Goal: Task Accomplishment & Management: Manage account settings

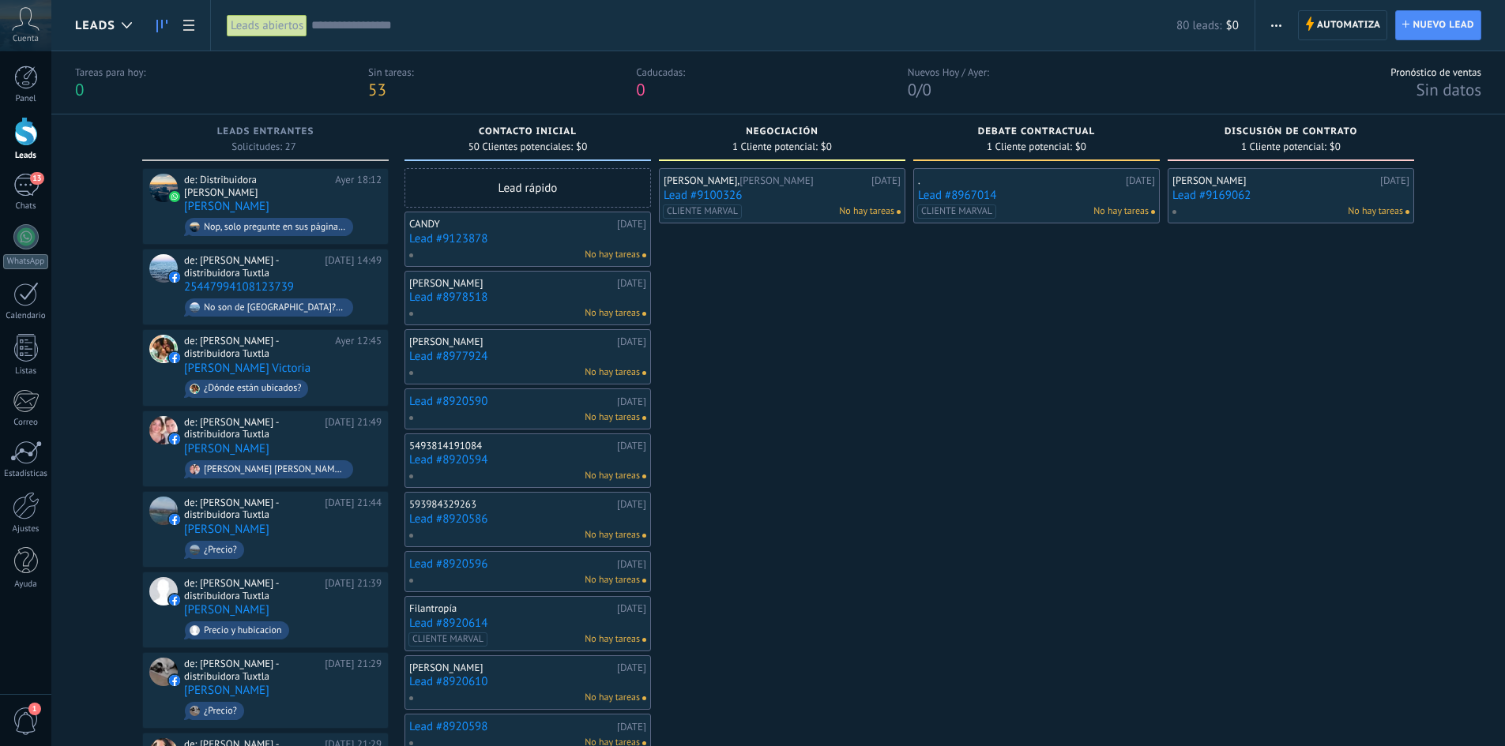
scroll to position [24, 0]
click at [16, 141] on div at bounding box center [26, 131] width 24 height 29
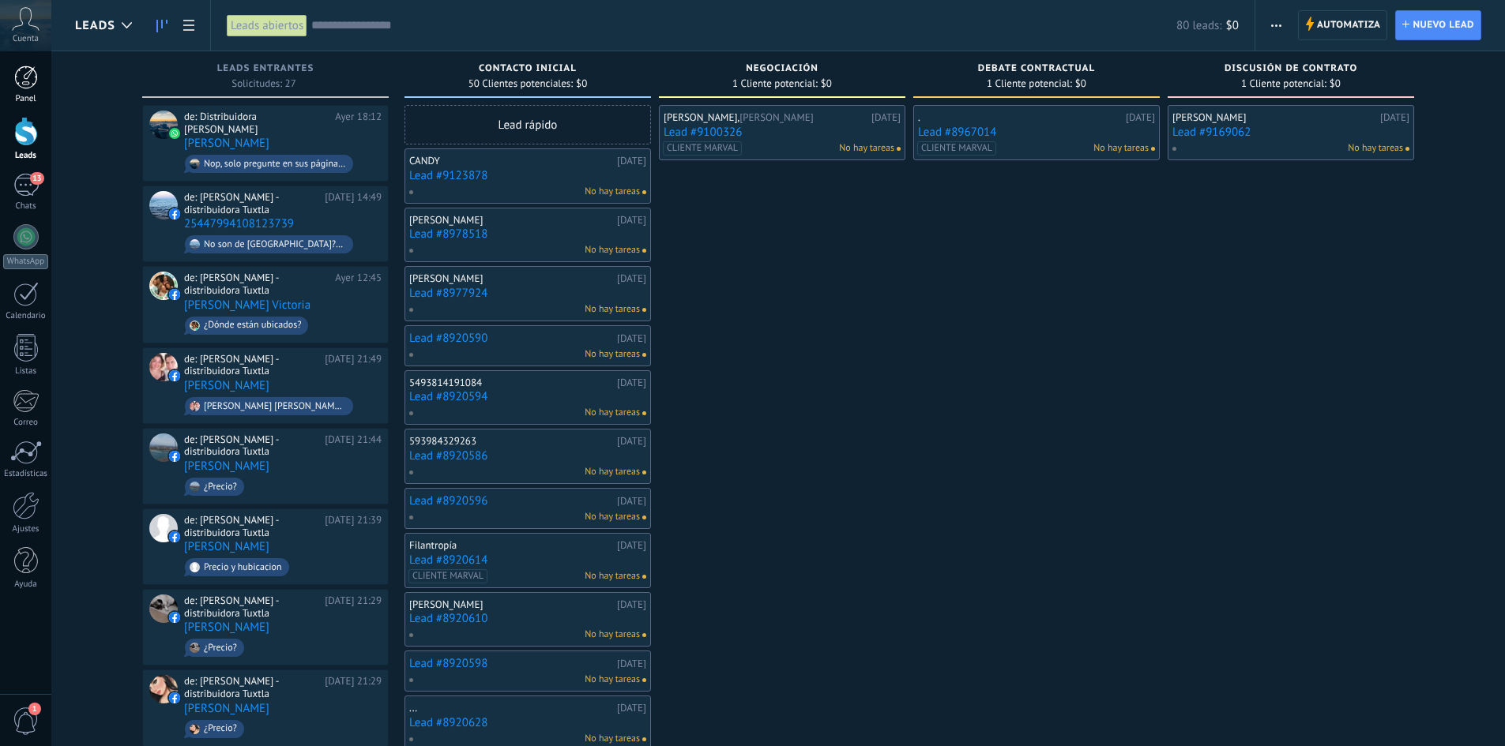
click at [27, 85] on div at bounding box center [26, 78] width 24 height 24
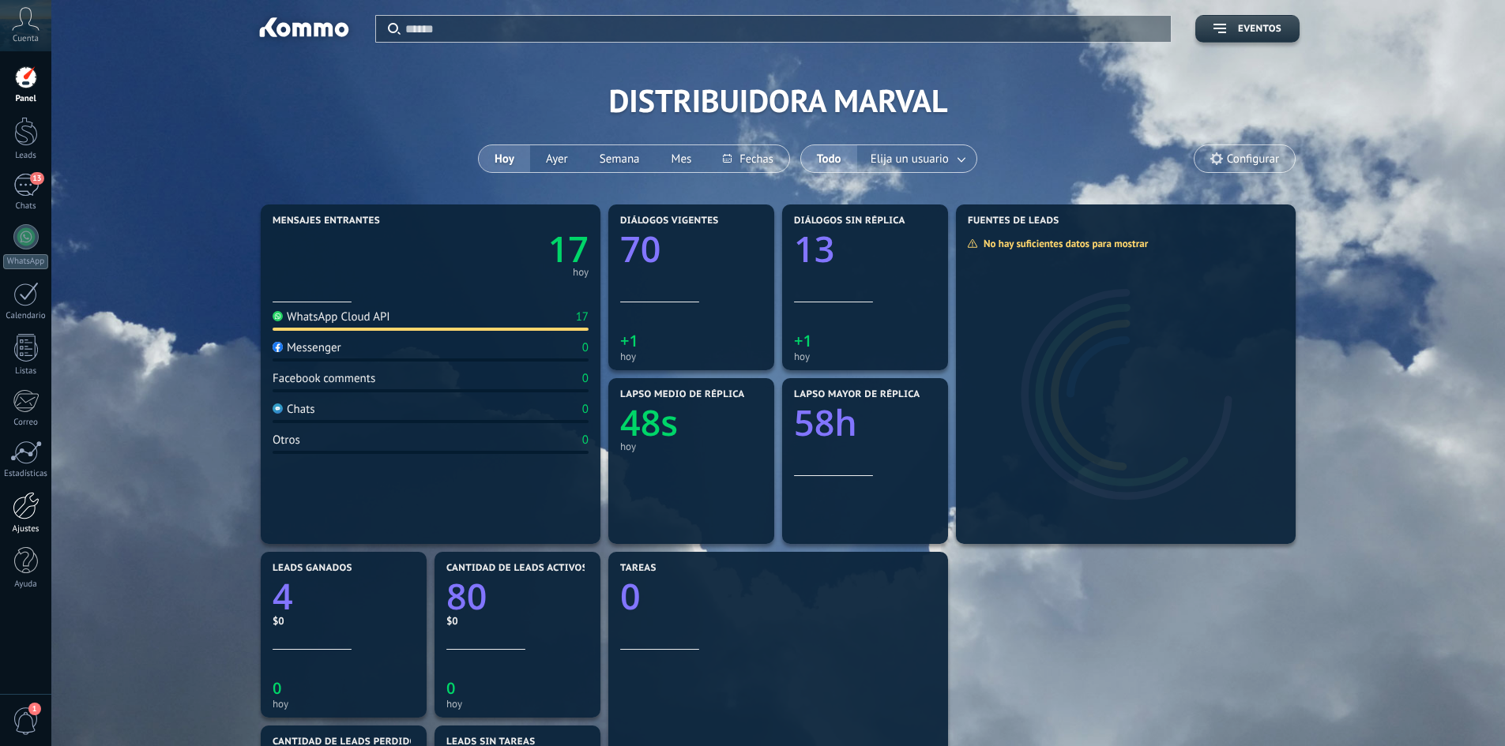
click at [19, 521] on link "Ajustes" at bounding box center [25, 513] width 51 height 43
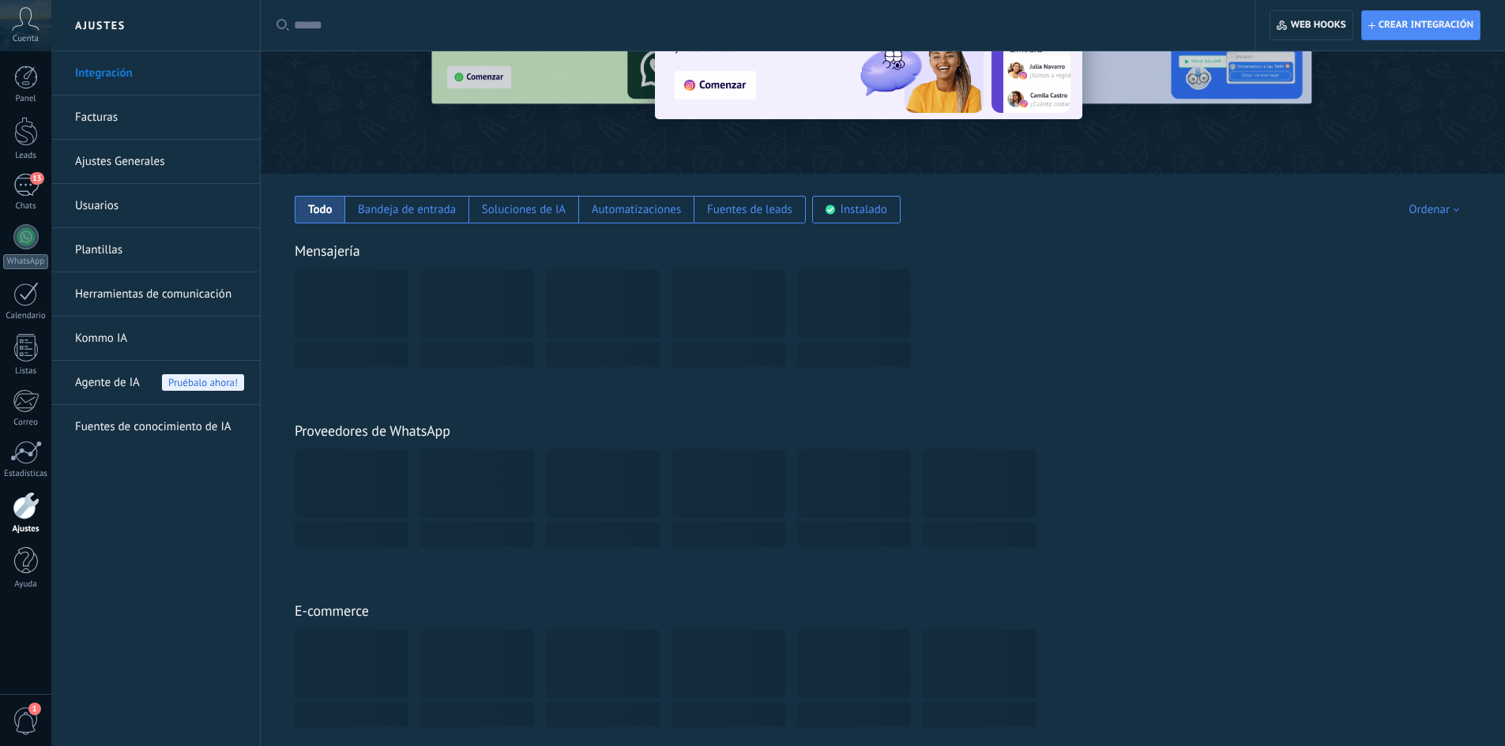
scroll to position [158, 0]
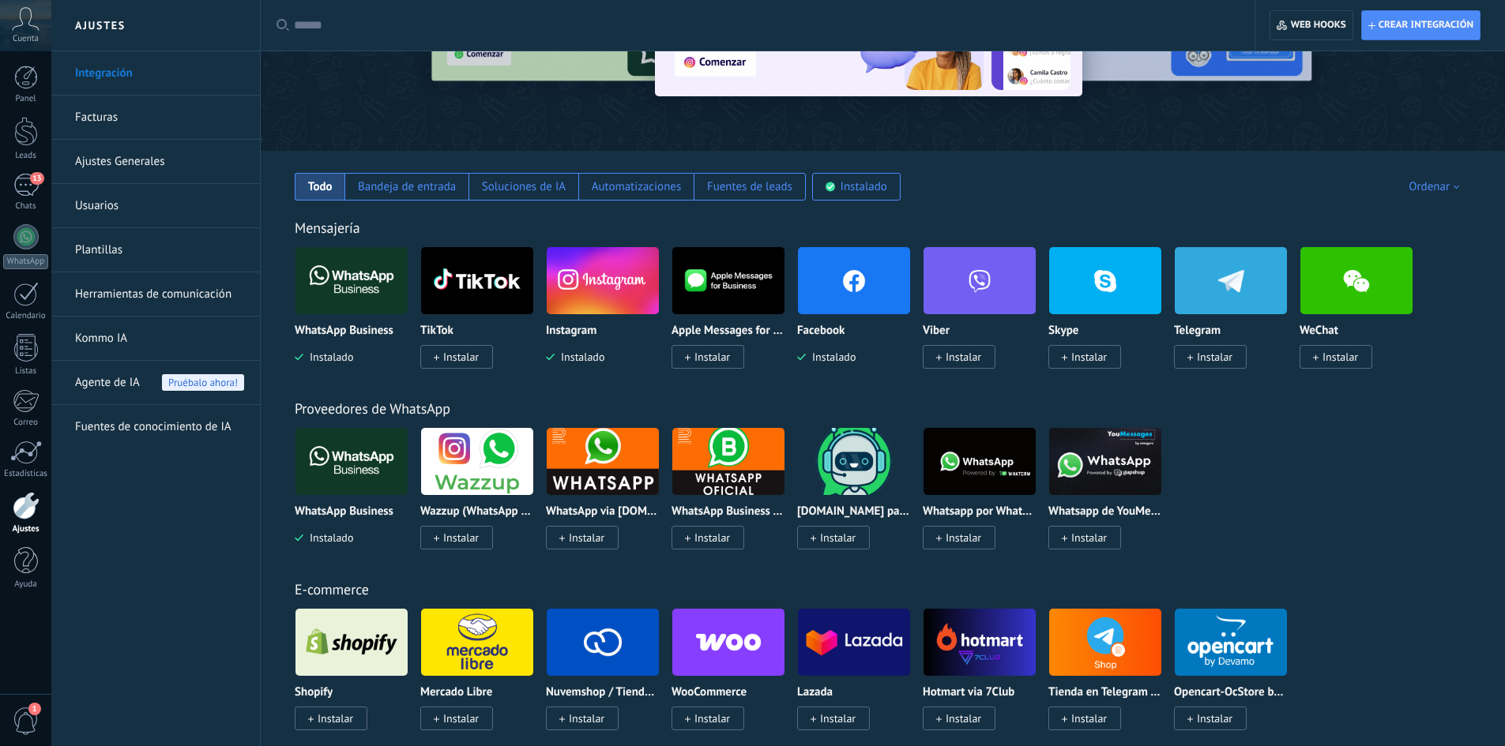
click at [468, 362] on span "Instalar" at bounding box center [461, 357] width 36 height 14
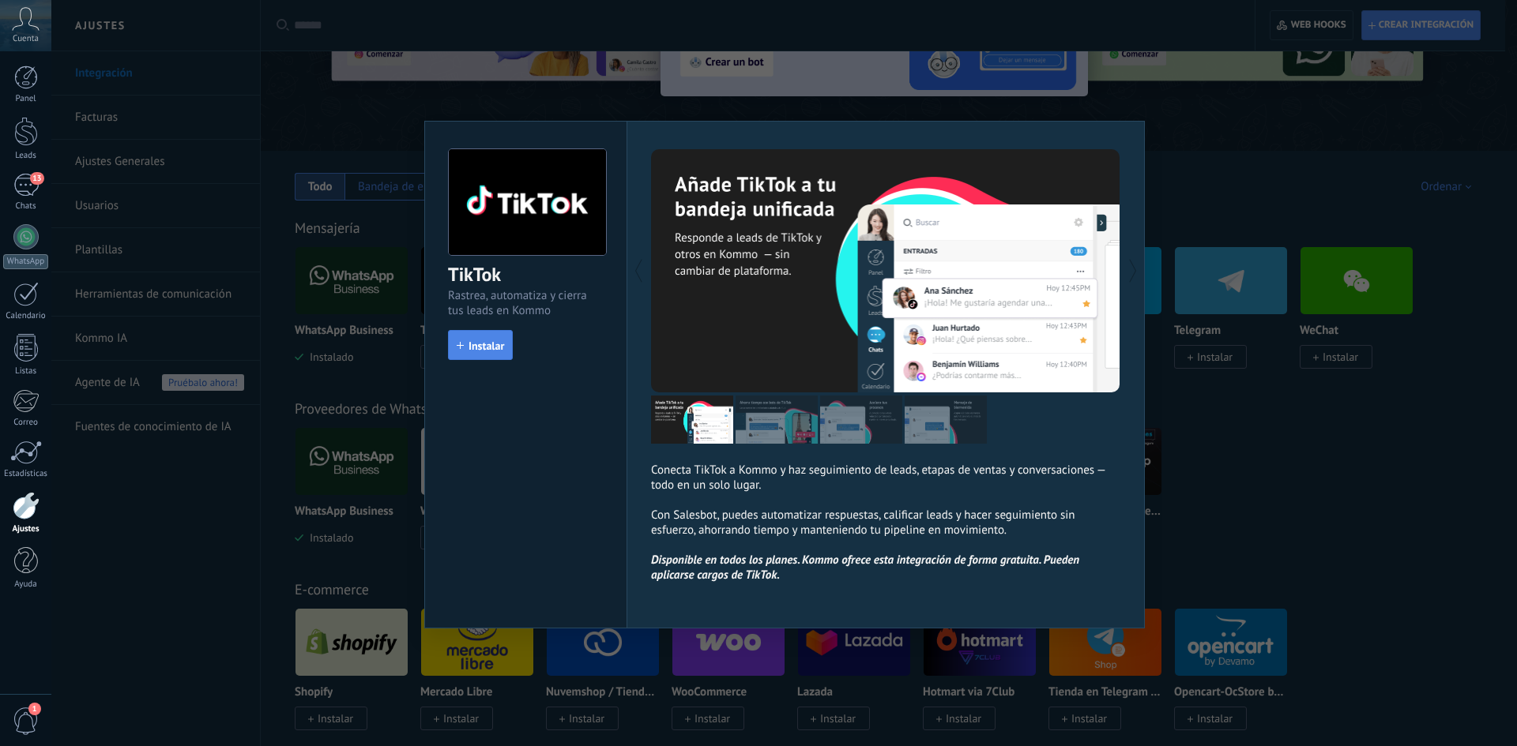
click at [489, 347] on span "Instalar" at bounding box center [486, 345] width 36 height 11
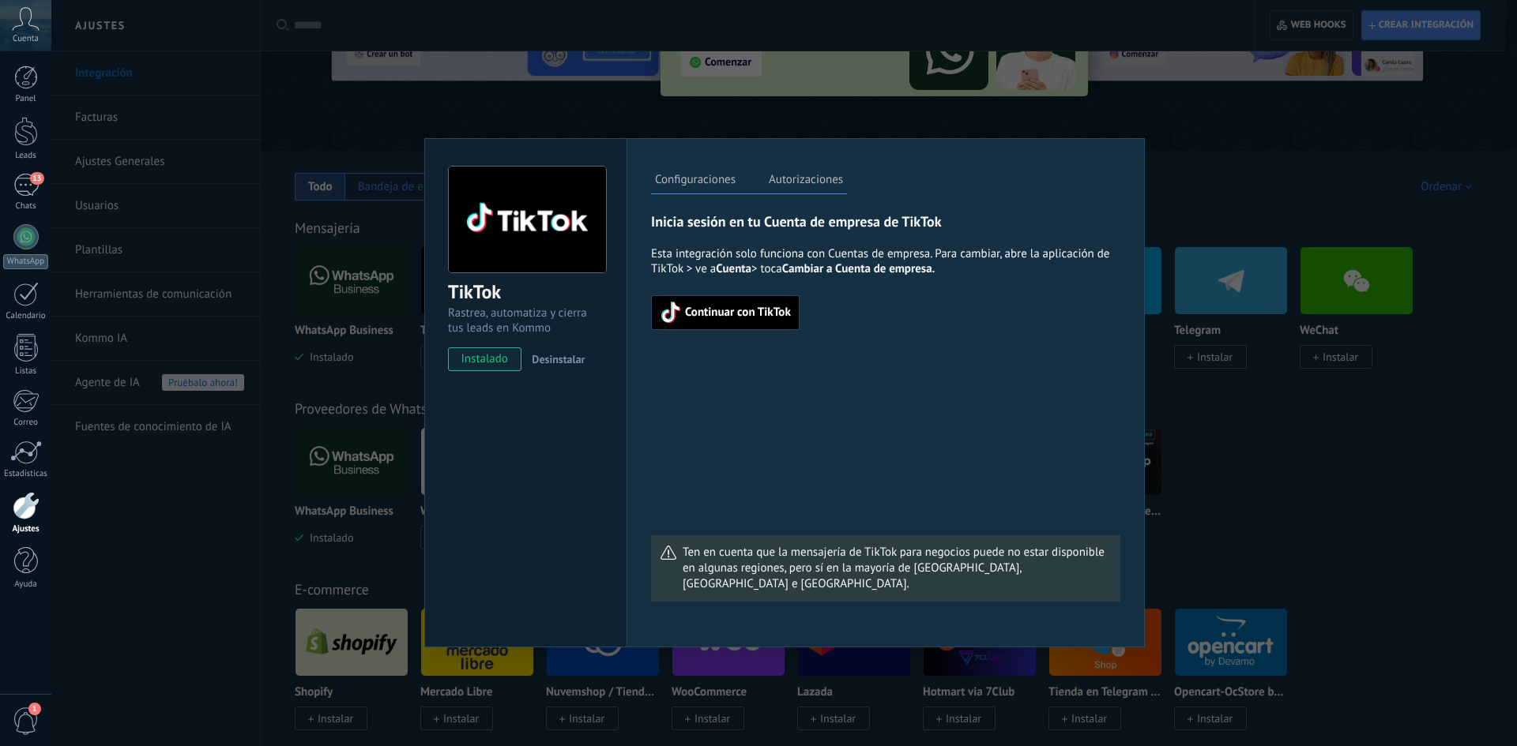
click at [700, 307] on span "Continuar con TikTok" at bounding box center [738, 312] width 106 height 11
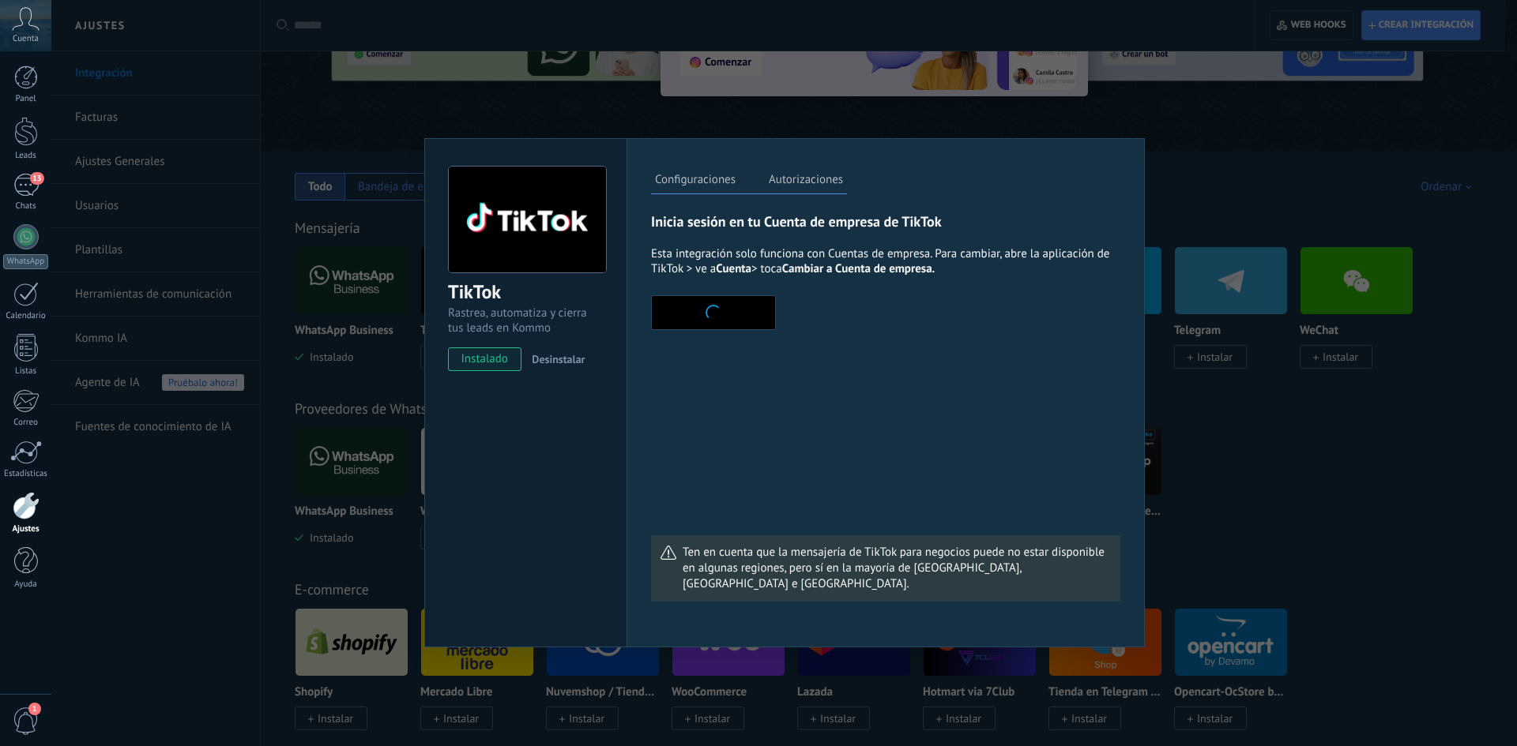
click at [793, 178] on label "Autorizaciones" at bounding box center [806, 182] width 82 height 23
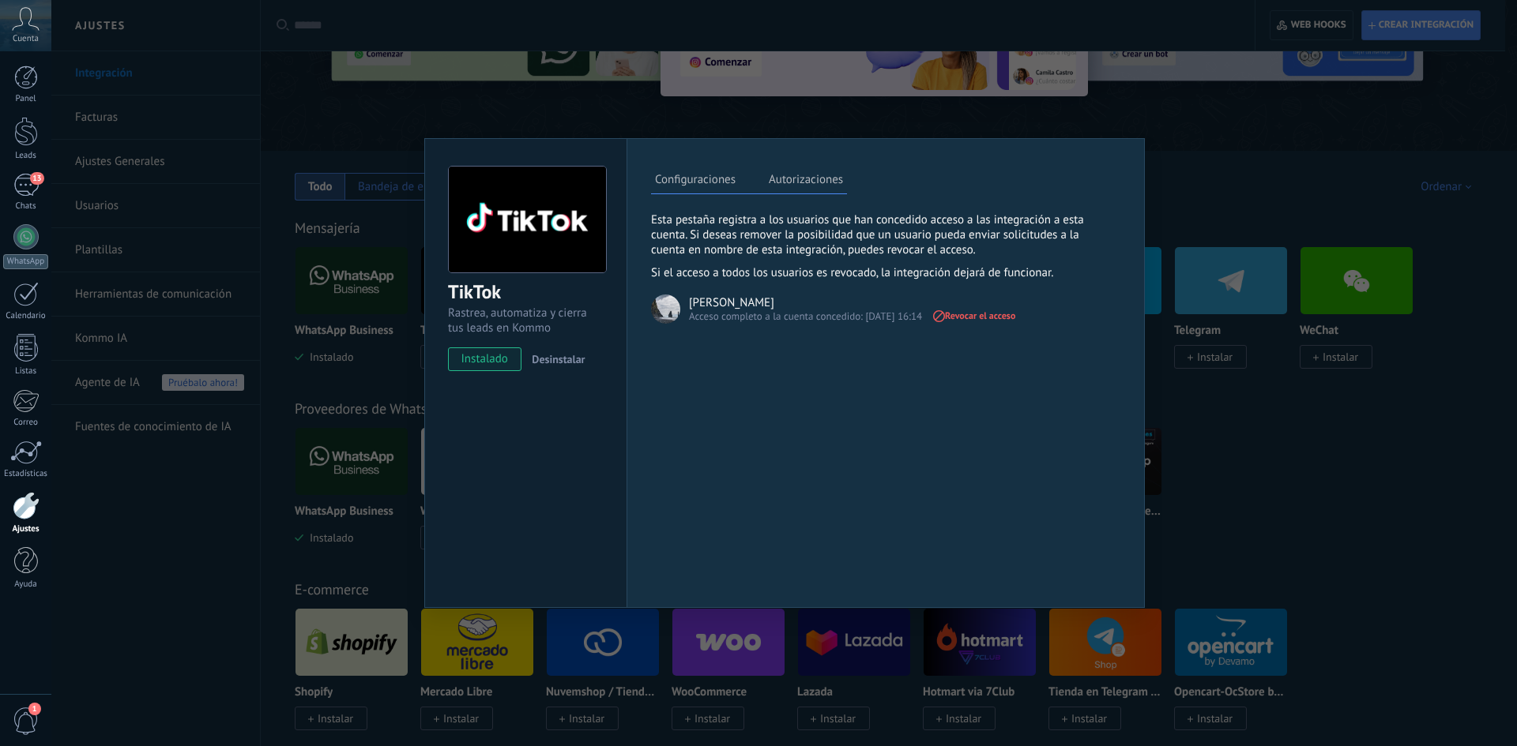
click at [668, 176] on label "Configuraciones" at bounding box center [695, 182] width 88 height 23
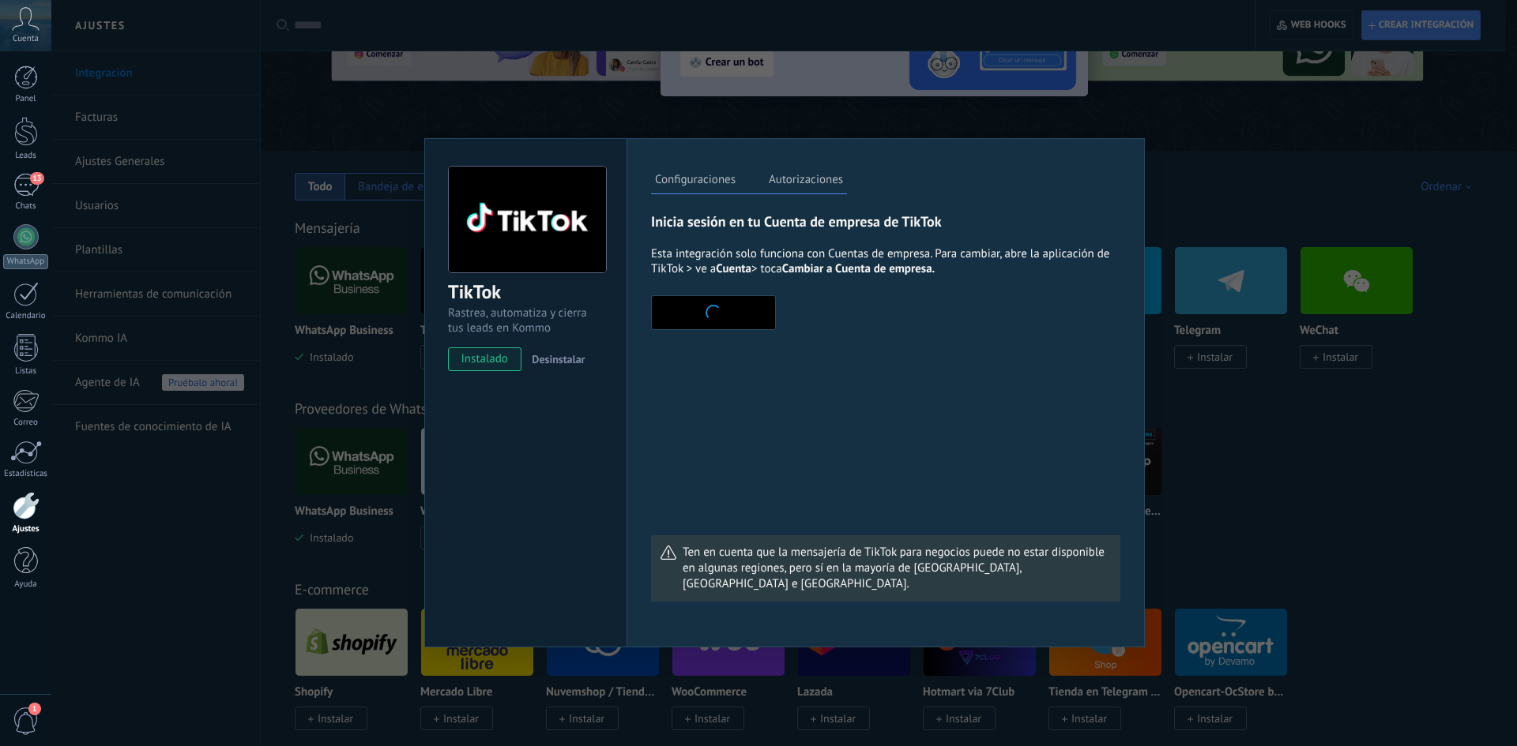
click at [1352, 413] on div "TikTok Rastrea, automatiza y cierra tus leads en Kommo instalado Desinstalar Co…" at bounding box center [783, 373] width 1465 height 746
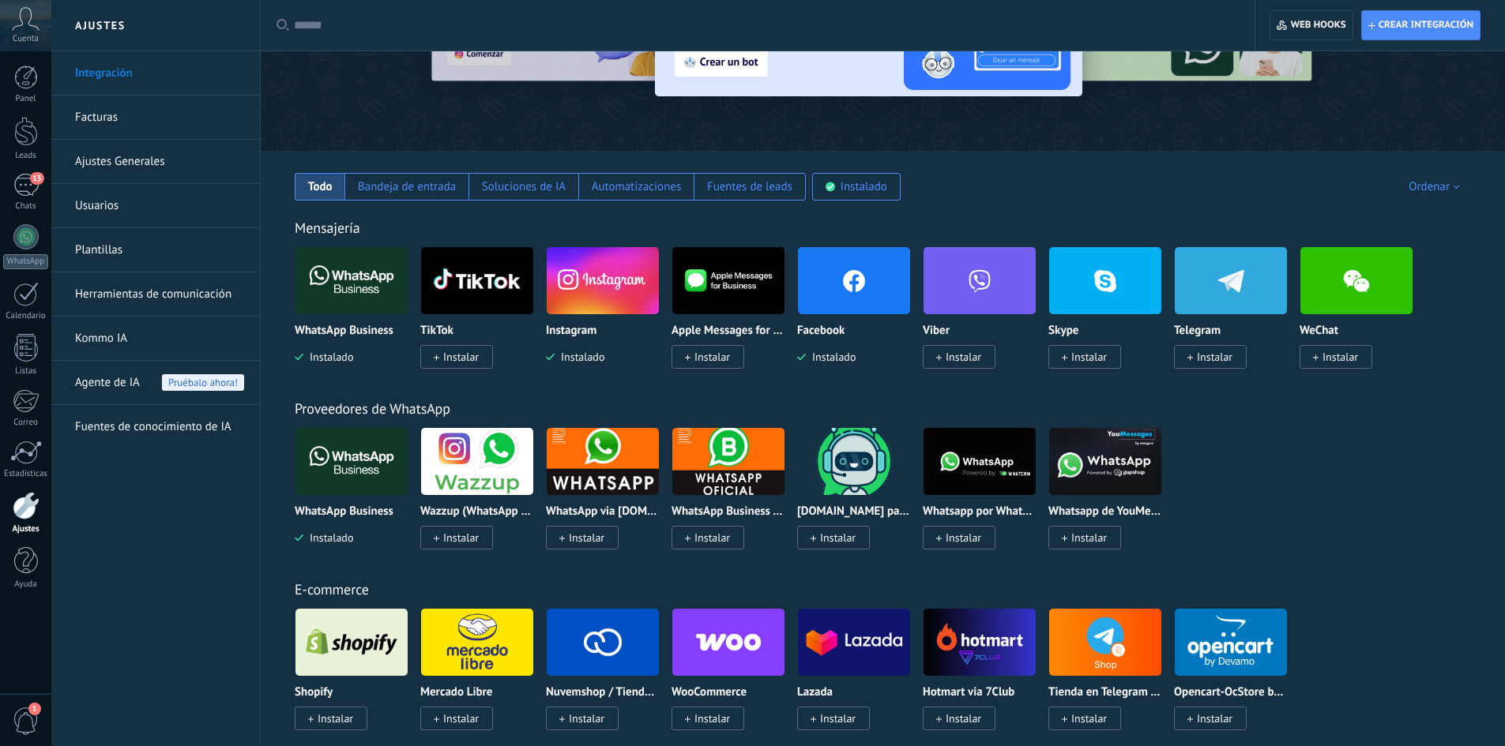
click at [577, 266] on img at bounding box center [603, 280] width 112 height 77
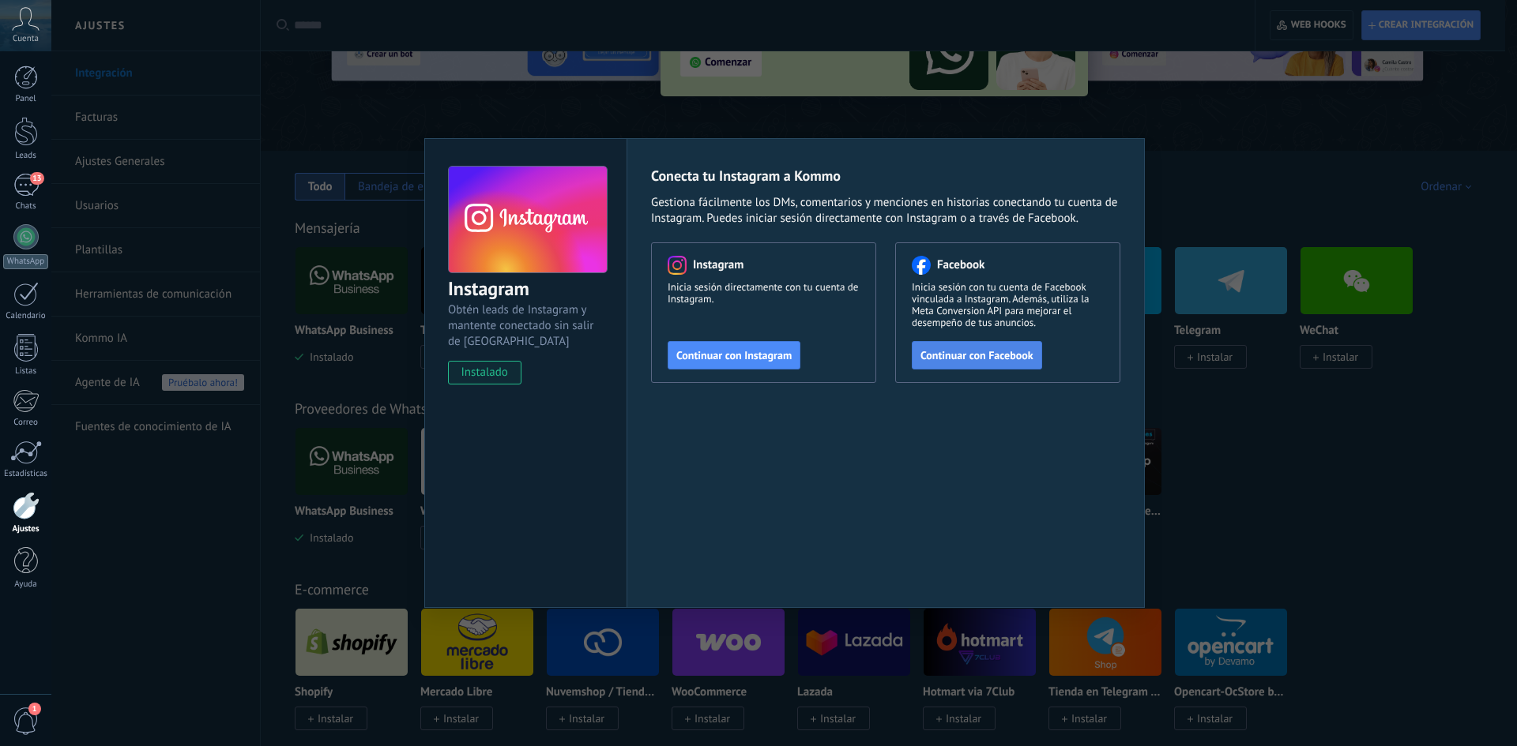
click at [981, 359] on span "Continuar con Facebook" at bounding box center [976, 355] width 113 height 11
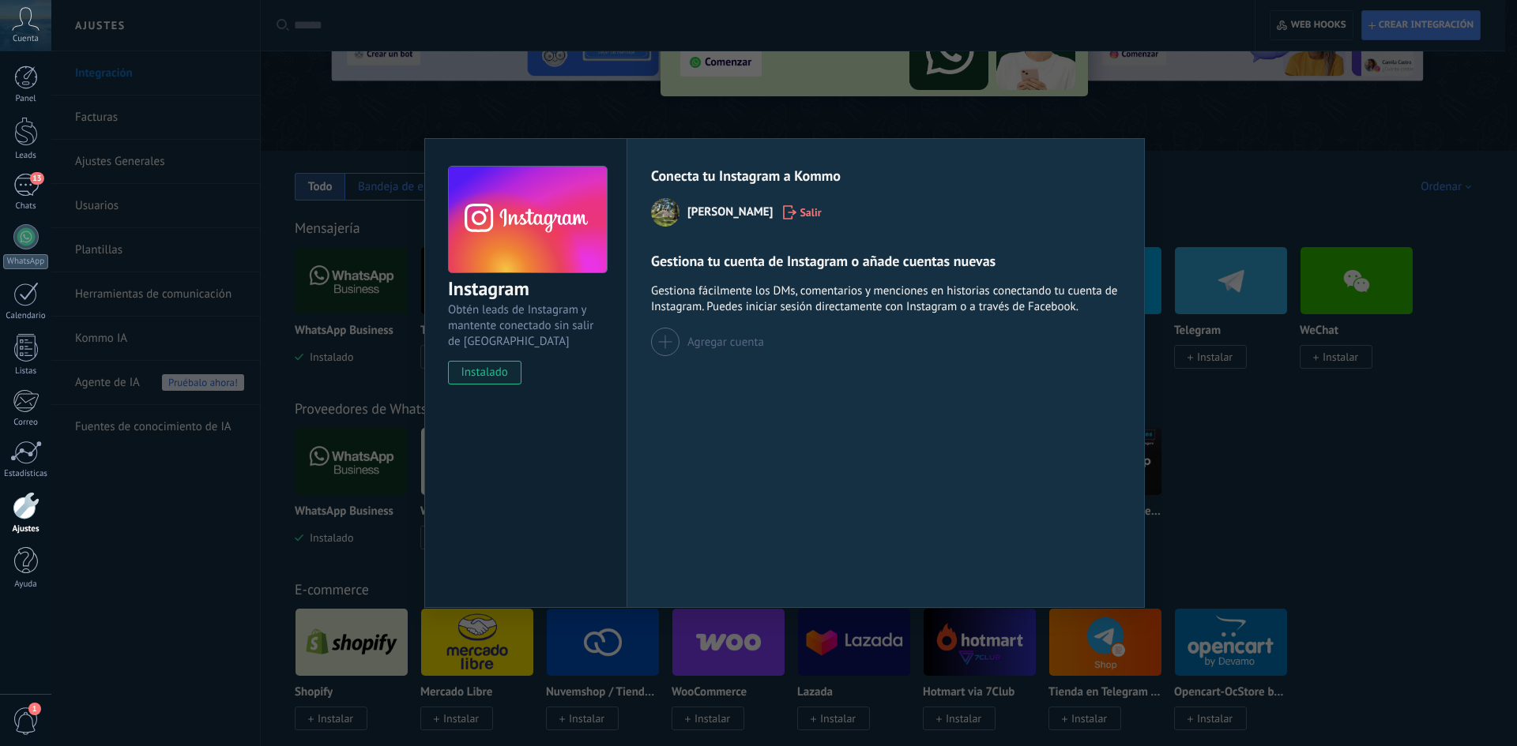
click at [672, 340] on div at bounding box center [665, 342] width 28 height 28
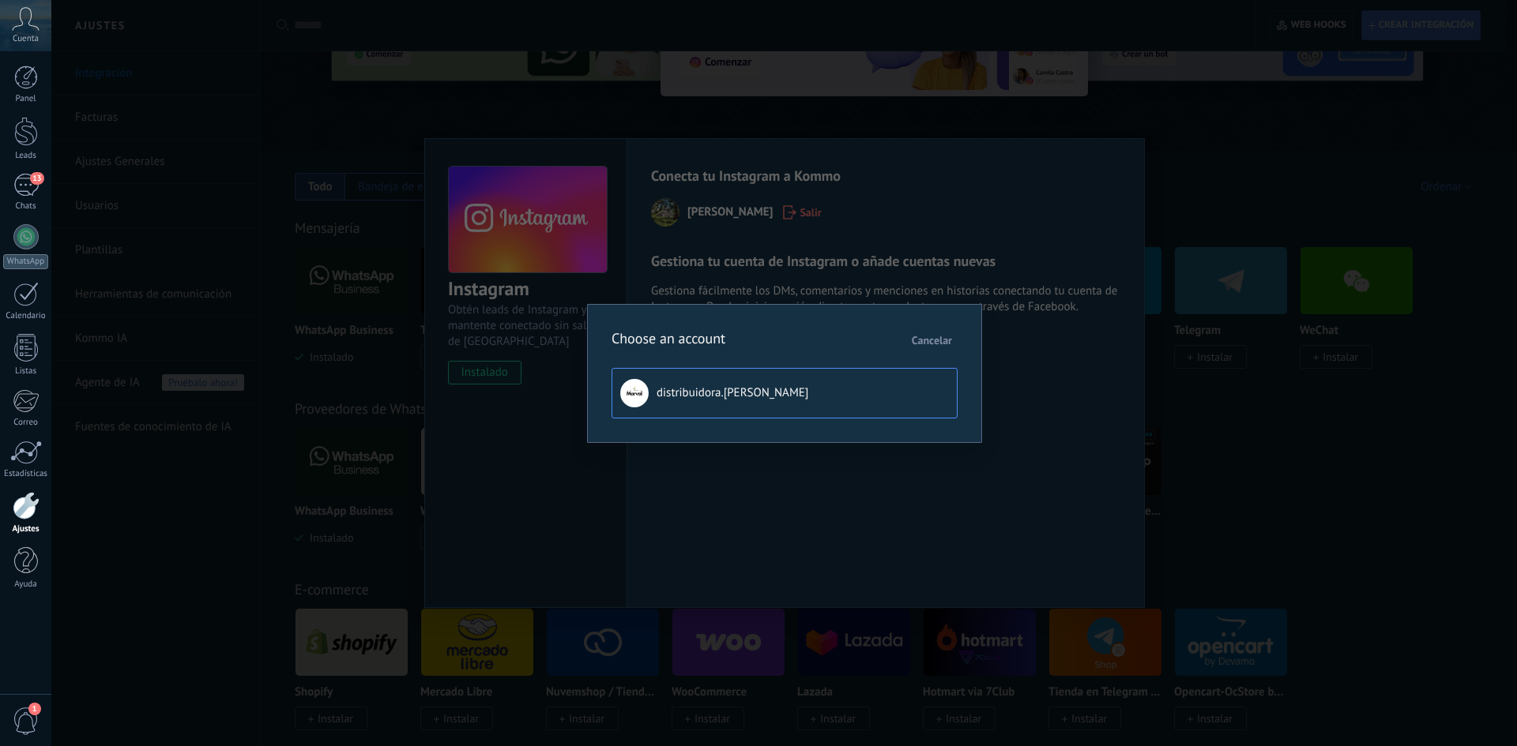
click at [736, 389] on span "distribuidora.[PERSON_NAME]" at bounding box center [732, 393] width 152 height 16
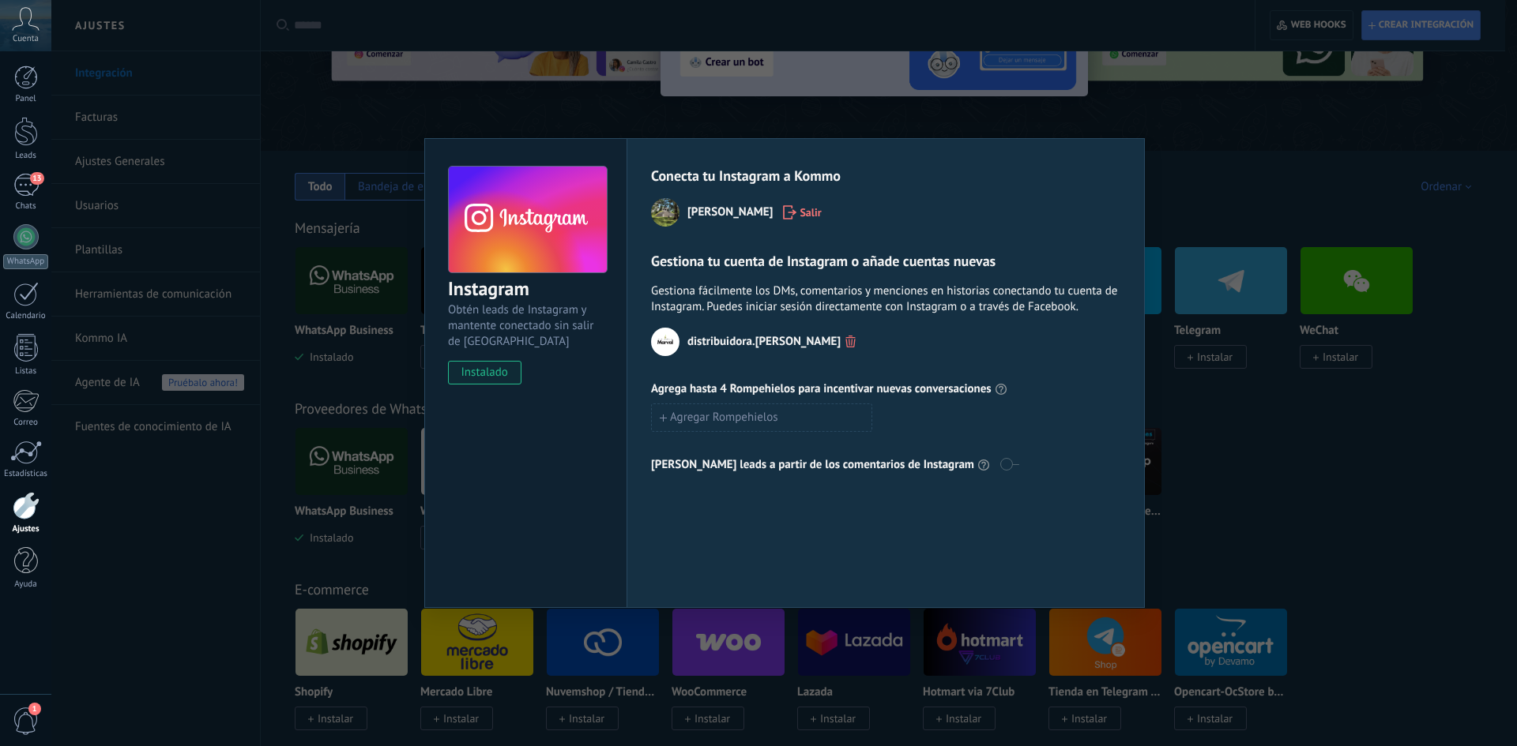
click at [1254, 400] on div "Instagram Obtén leads de Instagram y mantente conectado sin salir de Kommo inst…" at bounding box center [783, 373] width 1465 height 746
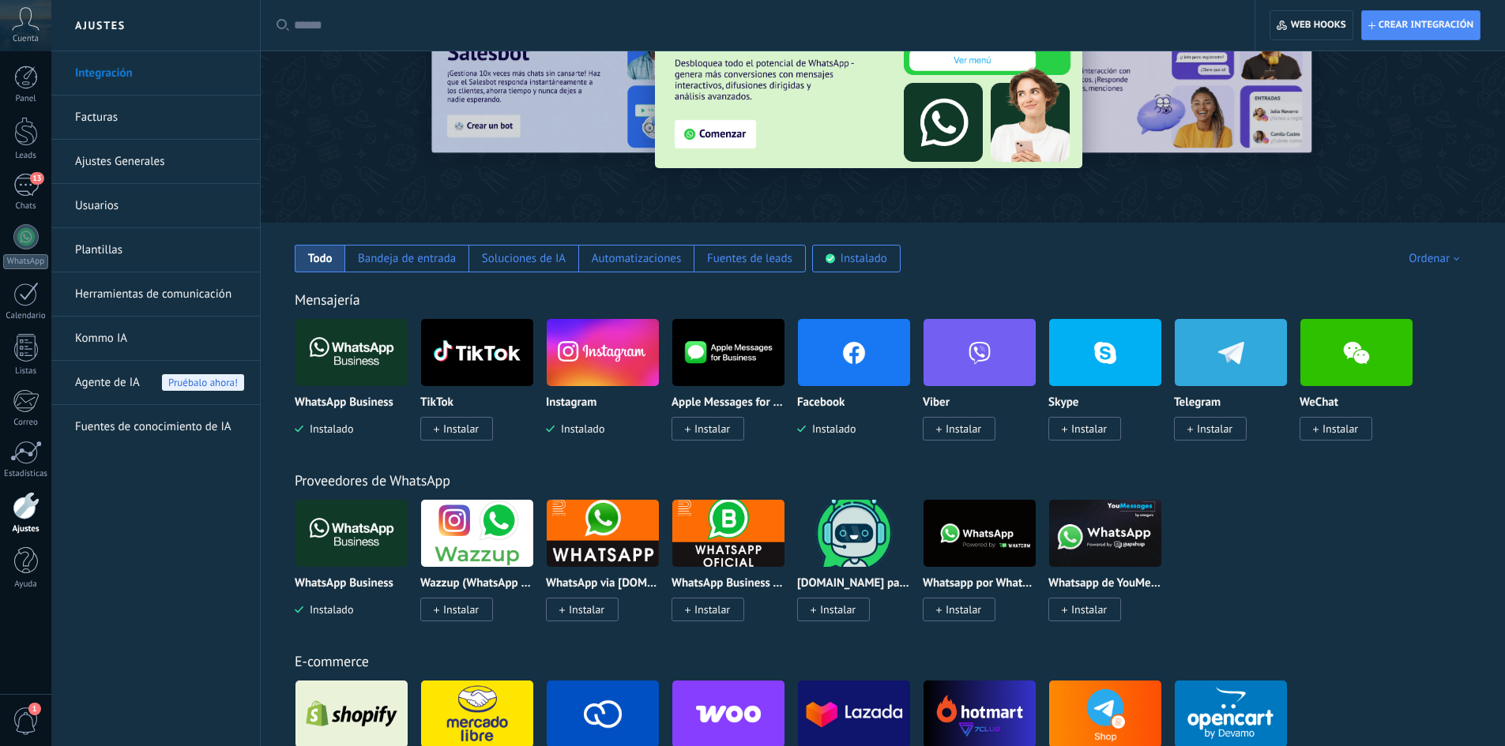
scroll to position [0, 0]
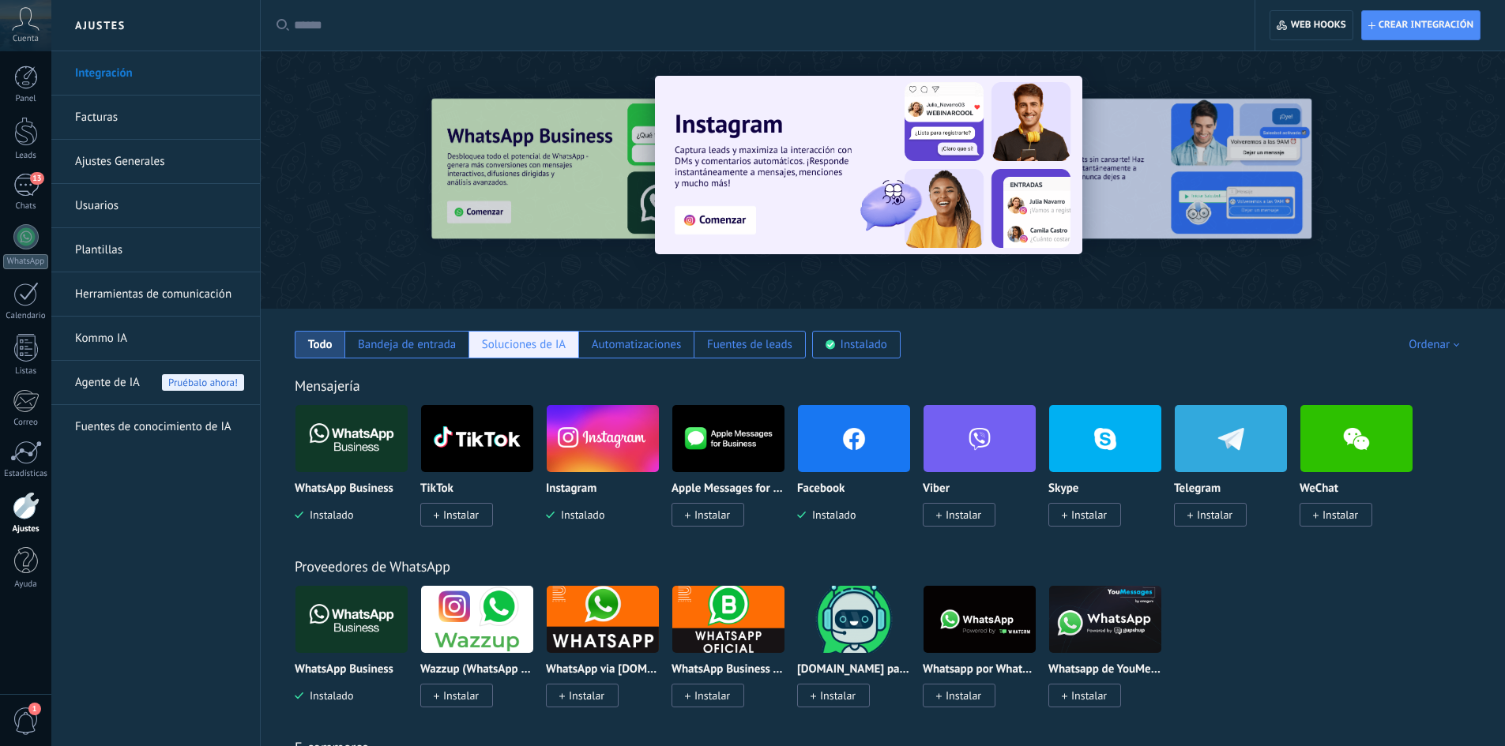
click at [518, 344] on div "Soluciones de IA" at bounding box center [524, 344] width 84 height 15
click at [370, 344] on div "Bandeja de entrada" at bounding box center [407, 344] width 98 height 15
click at [318, 344] on div "Todo" at bounding box center [320, 344] width 24 height 15
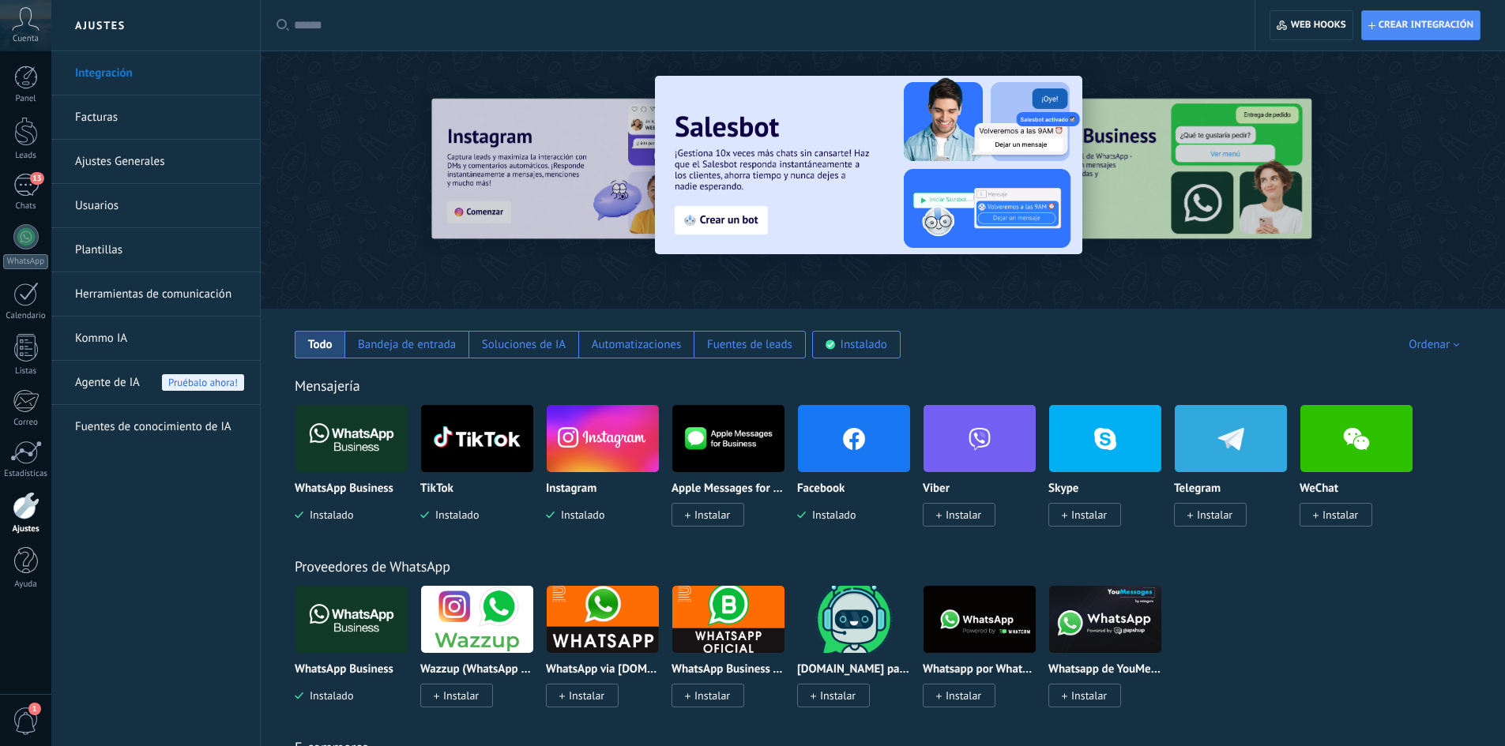
click at [103, 116] on link "Facturas" at bounding box center [159, 118] width 169 height 44
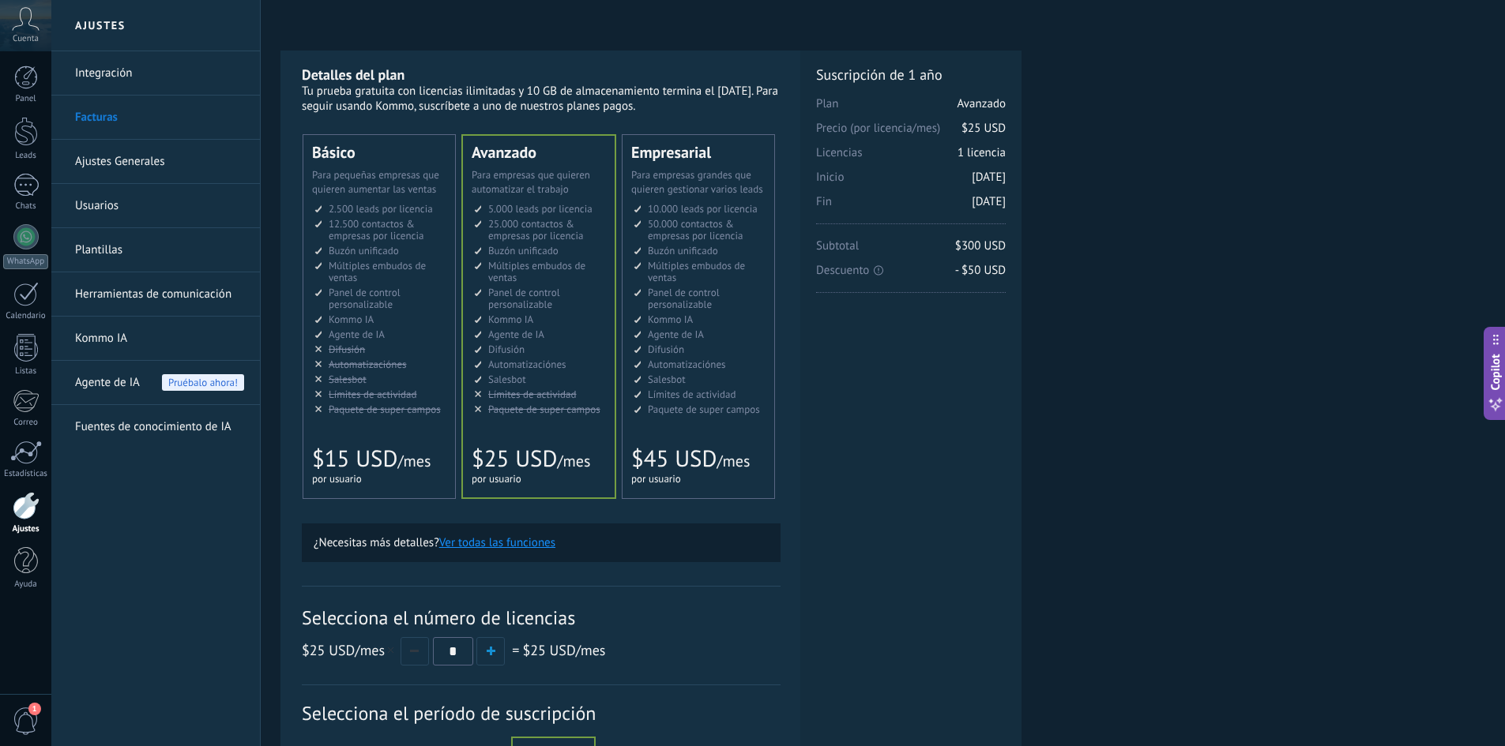
click at [24, 513] on div at bounding box center [26, 506] width 27 height 28
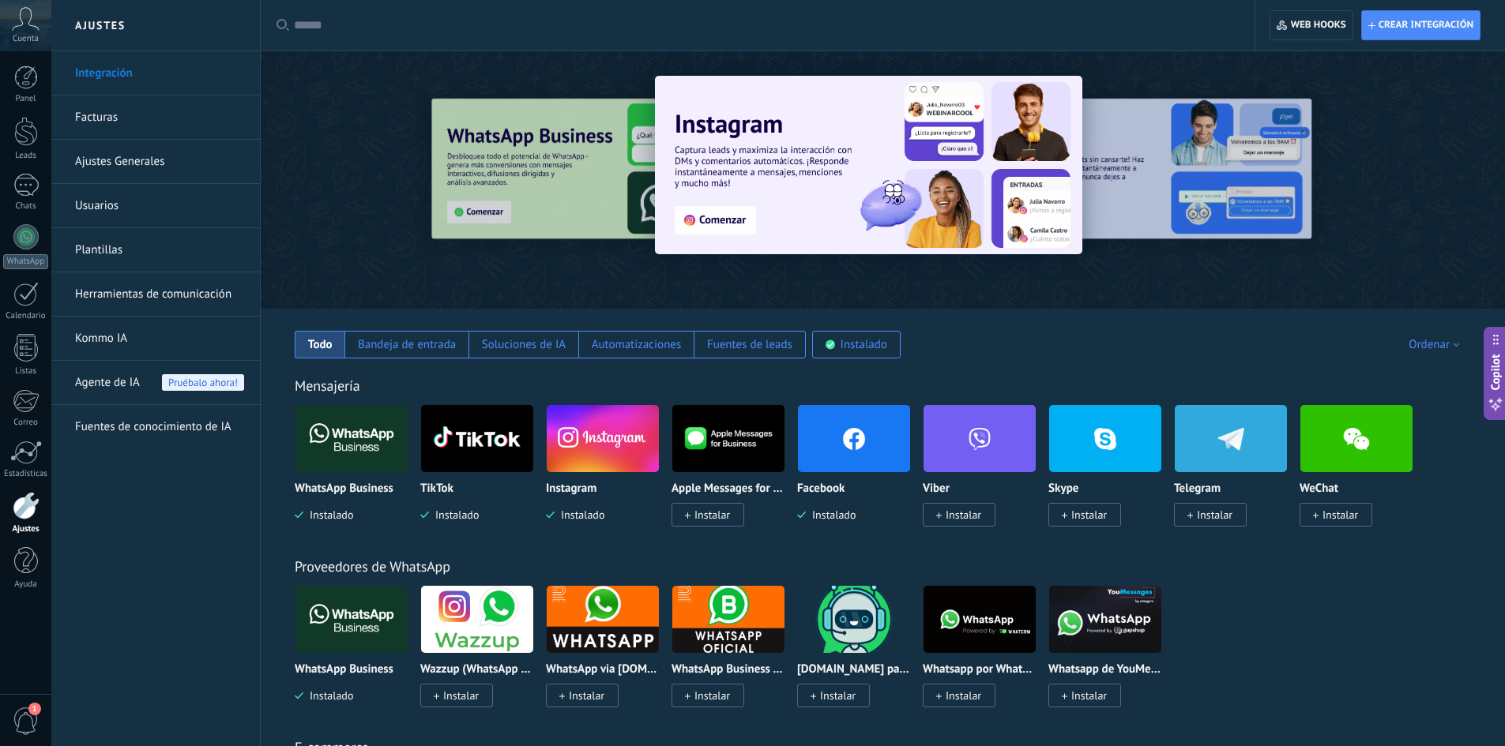
click at [463, 459] on img at bounding box center [477, 438] width 112 height 77
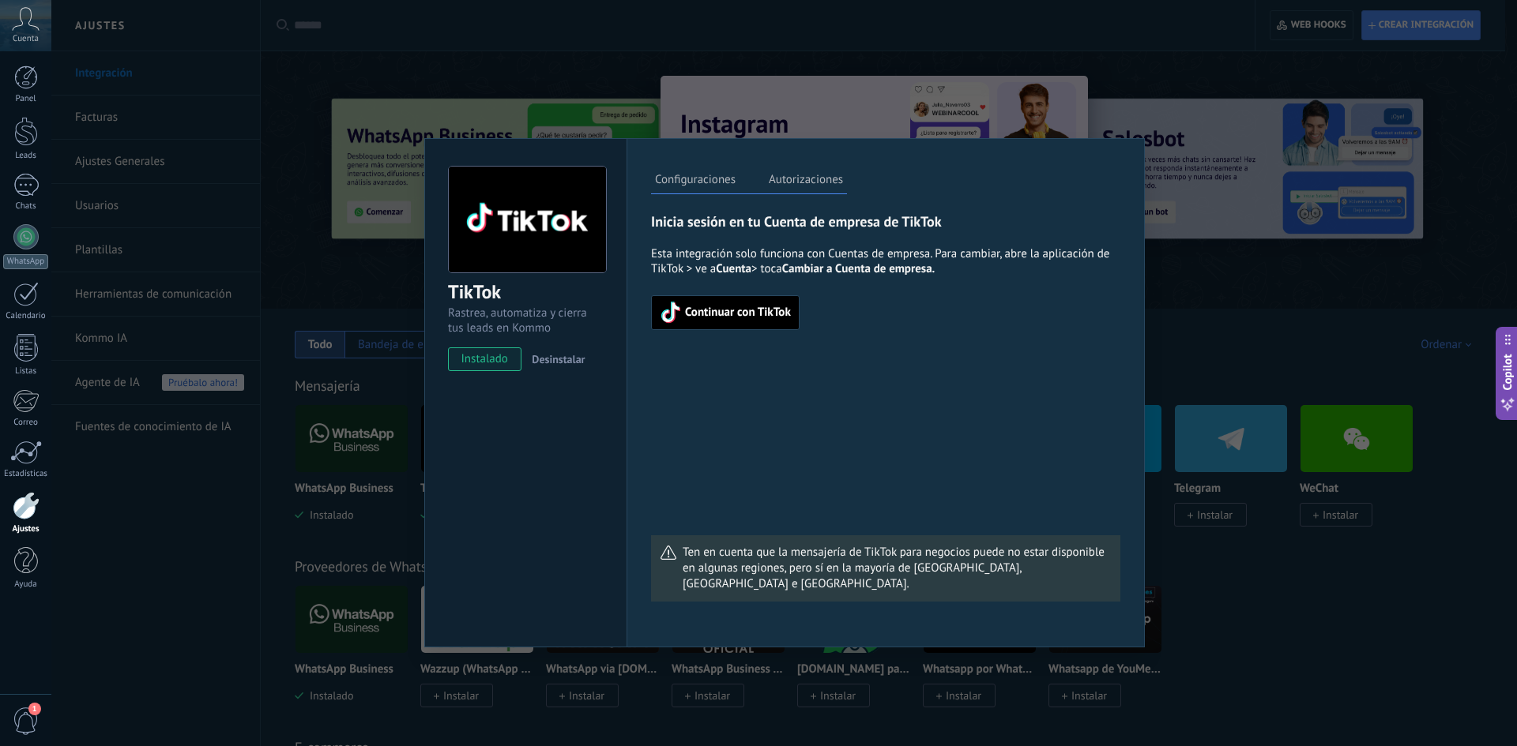
click at [738, 316] on span "Continuar con TikTok" at bounding box center [738, 312] width 106 height 11
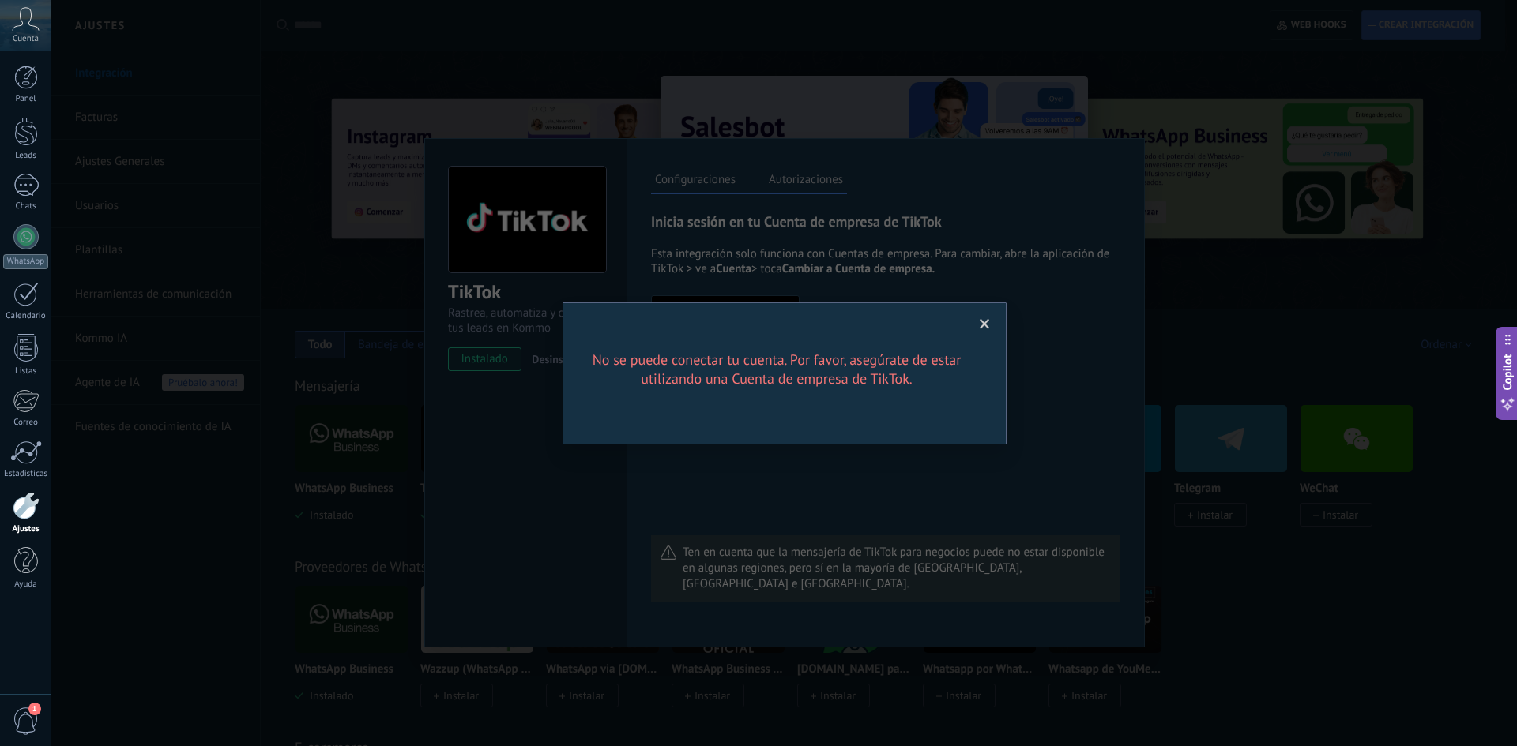
click at [984, 332] on span at bounding box center [985, 324] width 26 height 27
